Goal: Information Seeking & Learning: Learn about a topic

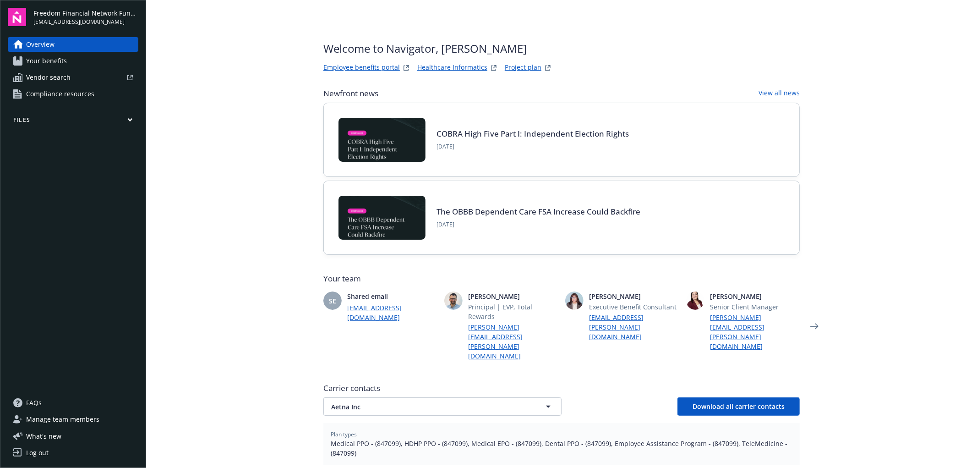
click at [445, 65] on link "Healthcare Informatics" at bounding box center [452, 67] width 70 height 11
click at [376, 65] on link "Employee benefits portal" at bounding box center [361, 67] width 76 height 11
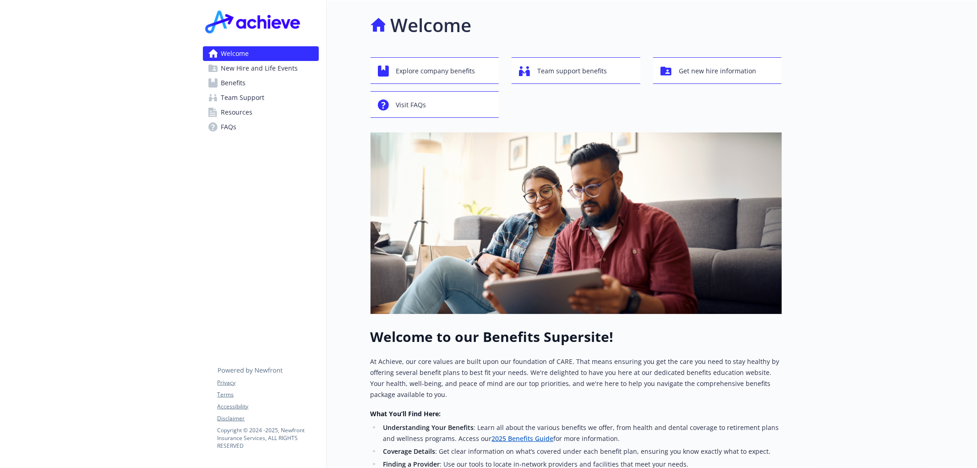
click at [521, 436] on link "2025 Benefits Guide" at bounding box center [522, 438] width 62 height 9
